Goal: Go to known website: Access a specific website the user already knows

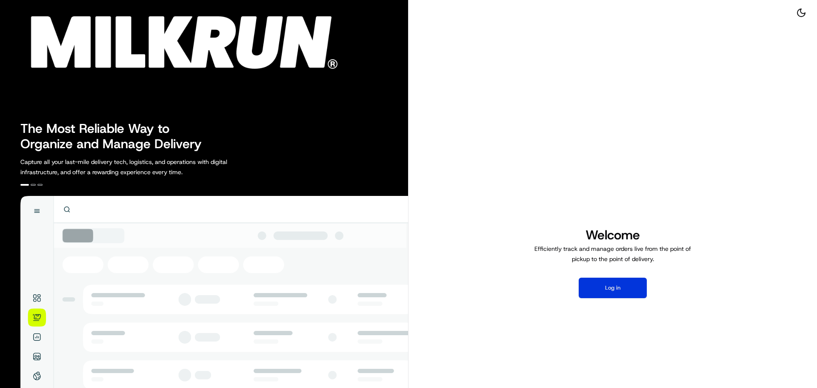
click at [608, 287] on button "Log in" at bounding box center [613, 288] width 68 height 20
